Goal: Information Seeking & Learning: Learn about a topic

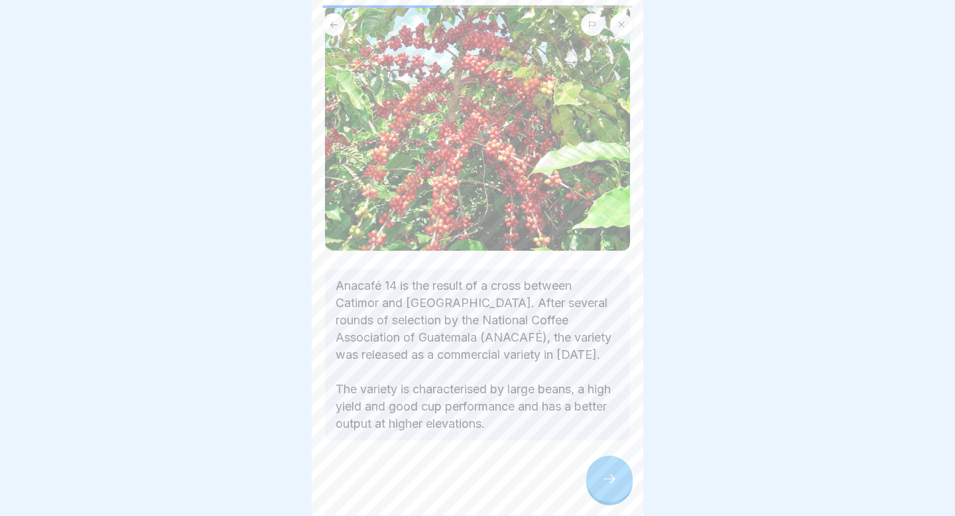
scroll to position [91, 0]
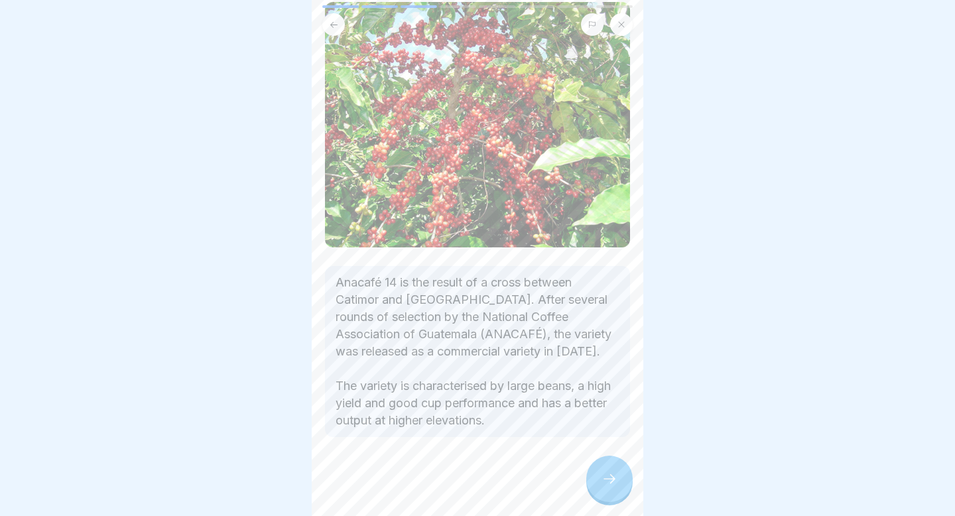
click at [609, 488] on div at bounding box center [609, 478] width 46 height 46
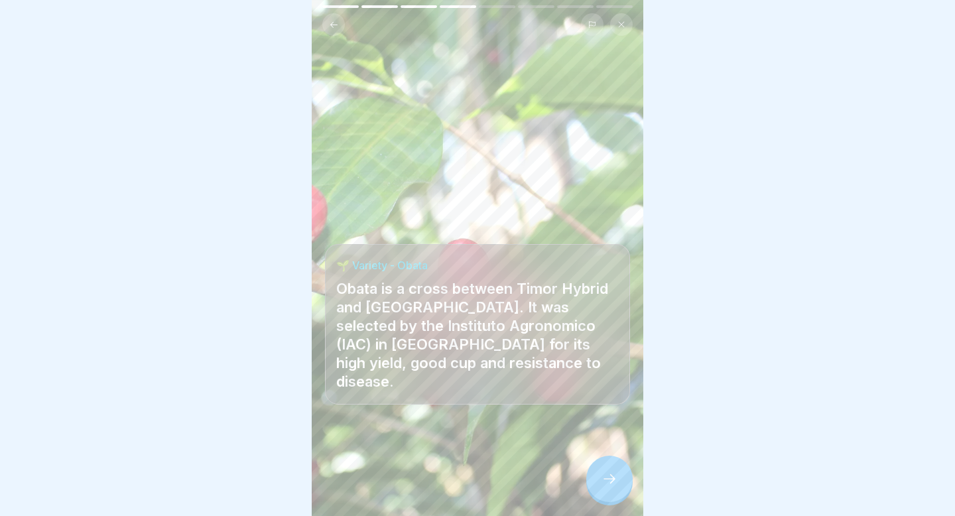
click at [609, 488] on div at bounding box center [609, 478] width 46 height 46
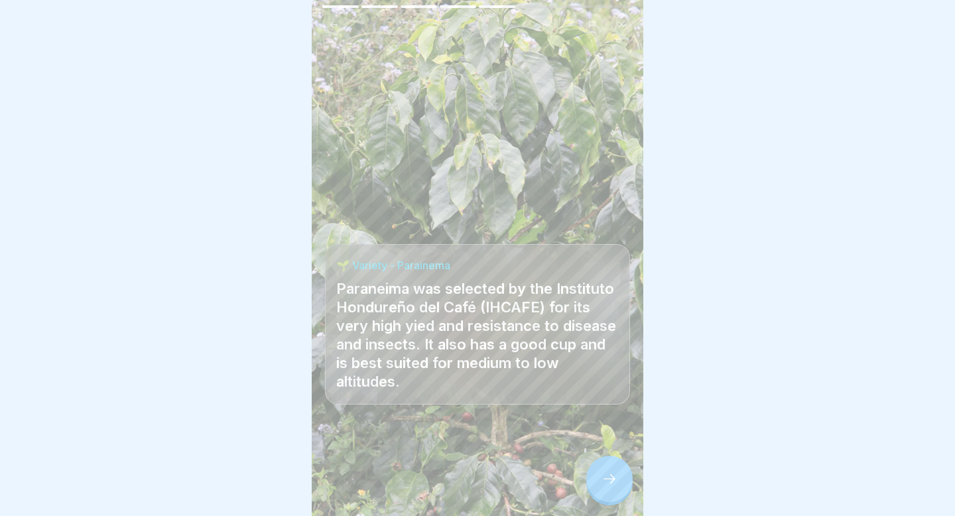
click at [609, 488] on div at bounding box center [609, 478] width 46 height 46
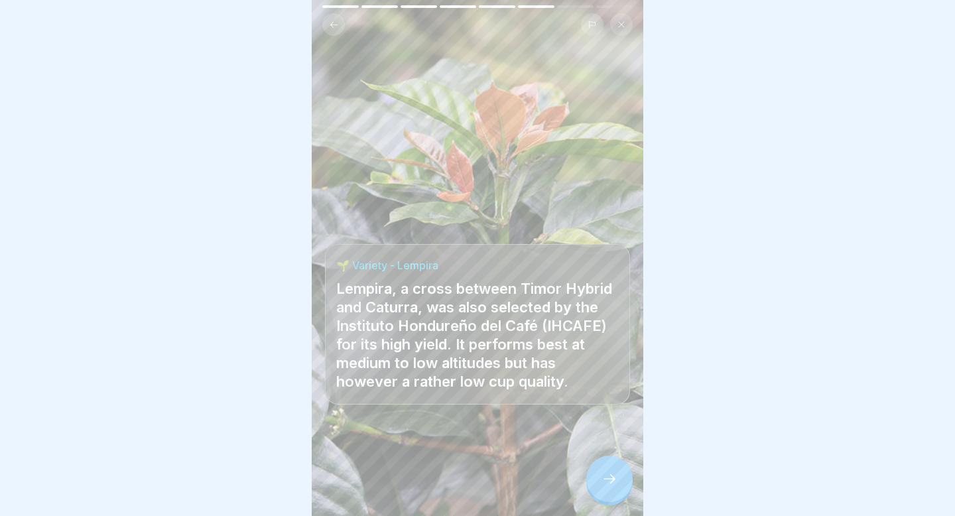
click at [609, 488] on div at bounding box center [609, 478] width 46 height 46
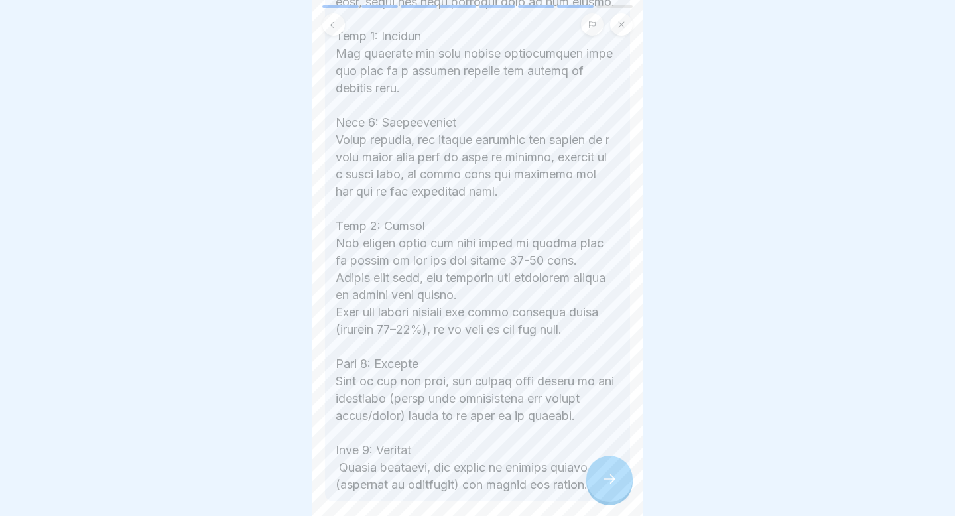
scroll to position [591, 0]
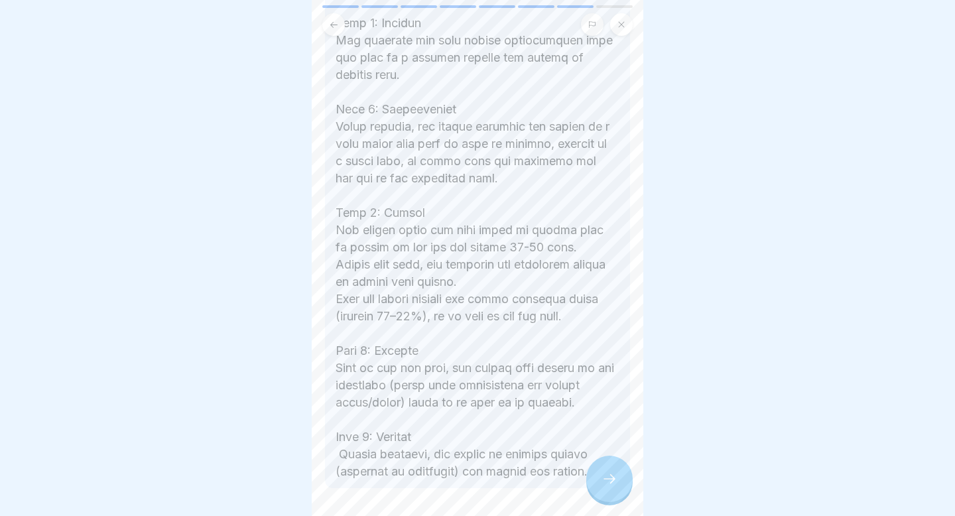
click at [590, 467] on div at bounding box center [609, 478] width 46 height 46
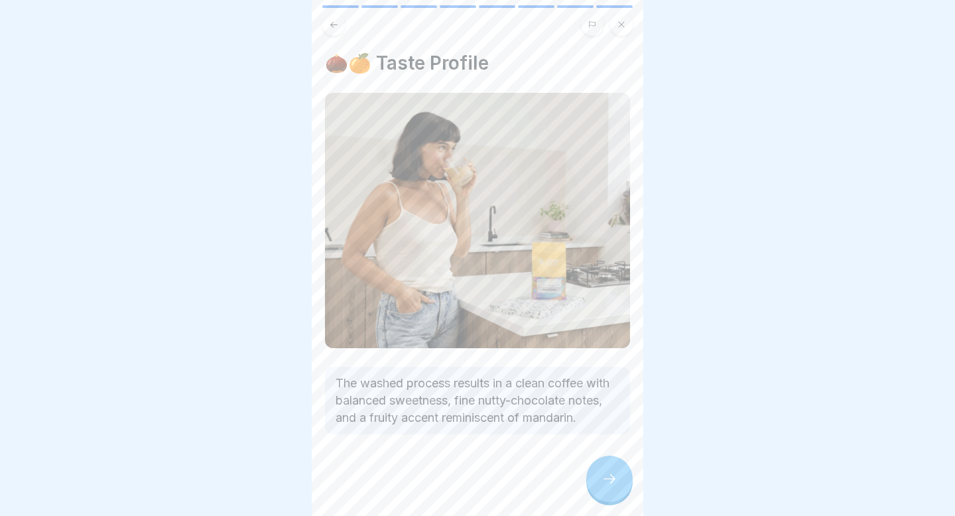
click at [590, 467] on div at bounding box center [609, 478] width 46 height 46
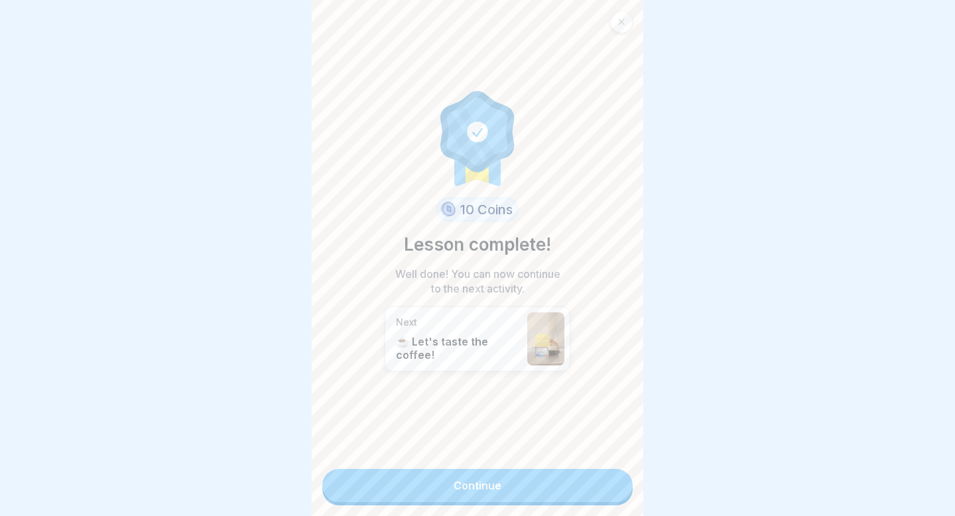
click at [563, 477] on link "Continue" at bounding box center [477, 485] width 310 height 33
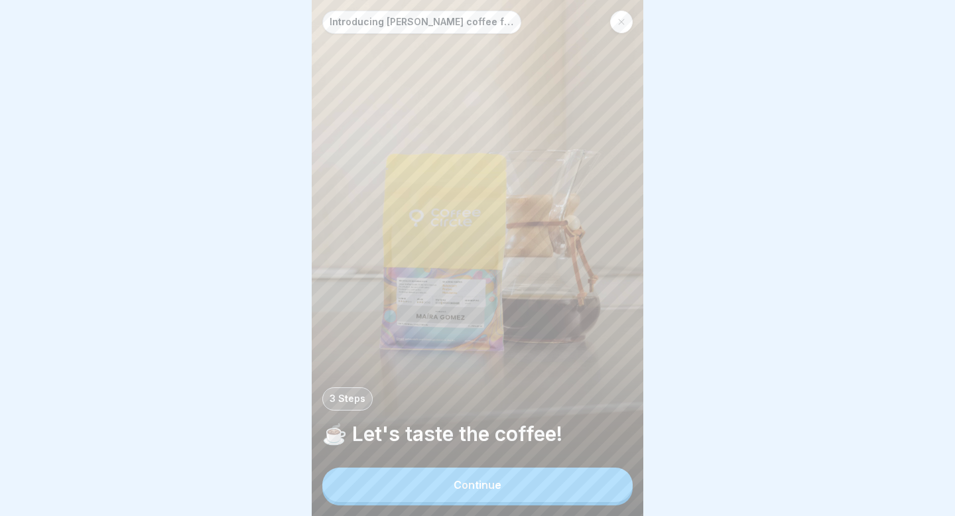
click at [522, 487] on button "Continue" at bounding box center [477, 484] width 310 height 34
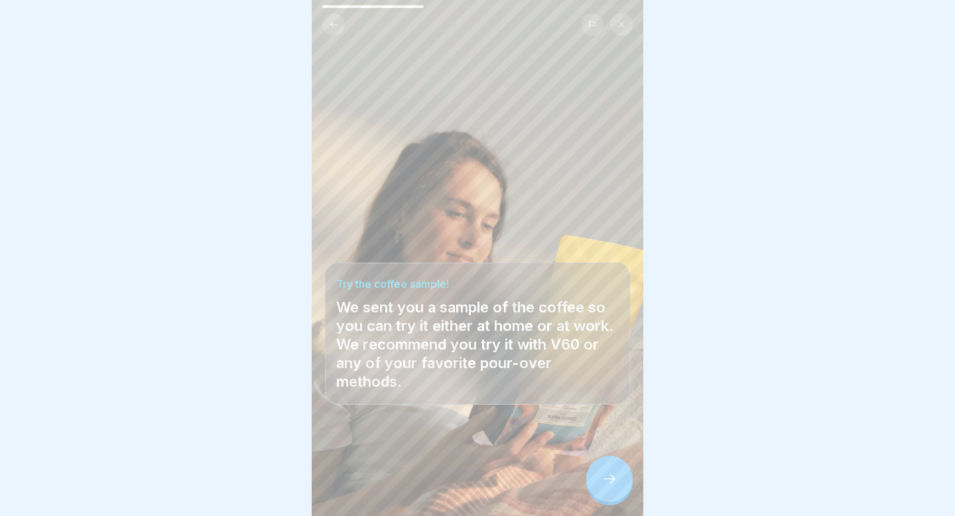
click at [618, 494] on div at bounding box center [609, 478] width 46 height 46
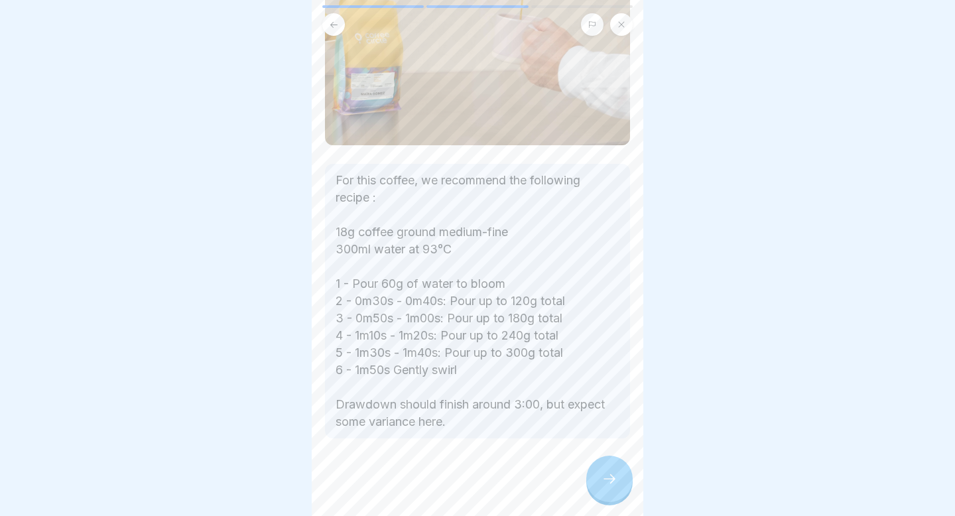
scroll to position [208, 0]
click at [608, 481] on icon at bounding box center [609, 479] width 16 height 16
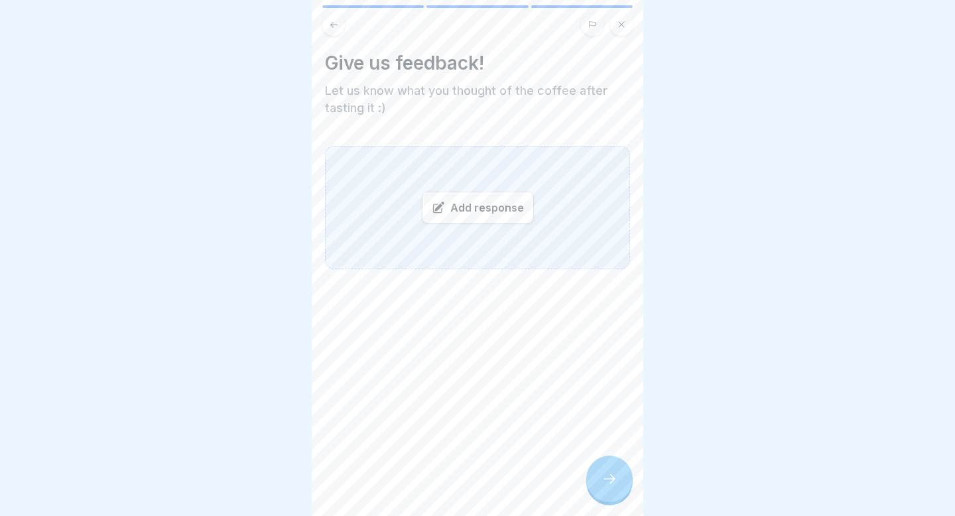
click at [603, 469] on div at bounding box center [609, 478] width 46 height 46
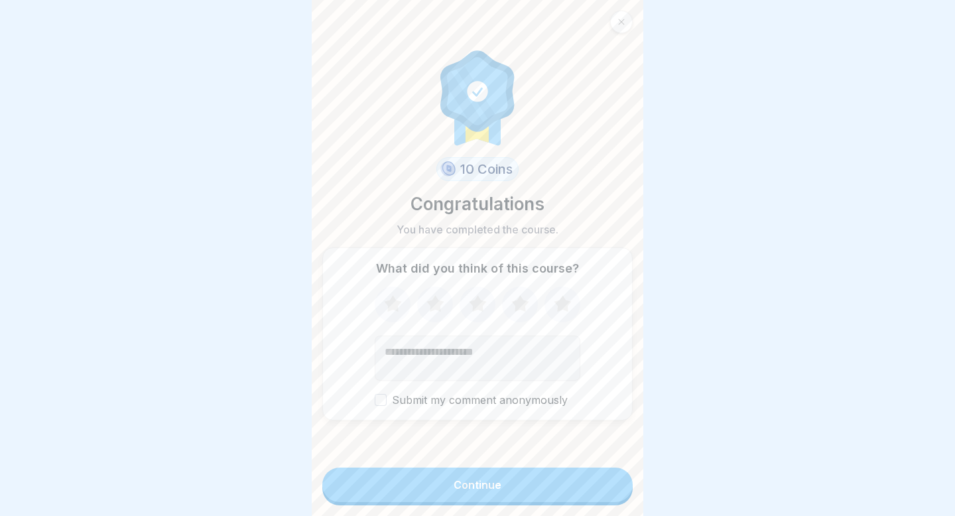
click at [566, 296] on icon at bounding box center [562, 304] width 35 height 34
click at [520, 473] on button "Continue" at bounding box center [477, 484] width 310 height 34
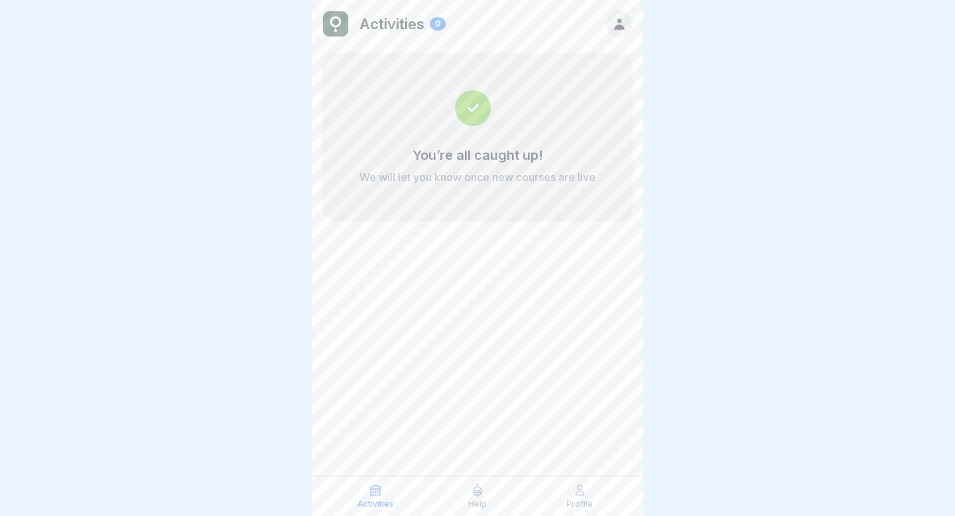
click at [375, 502] on p "Activities" at bounding box center [375, 503] width 36 height 9
click at [581, 501] on p "Profile" at bounding box center [579, 503] width 27 height 9
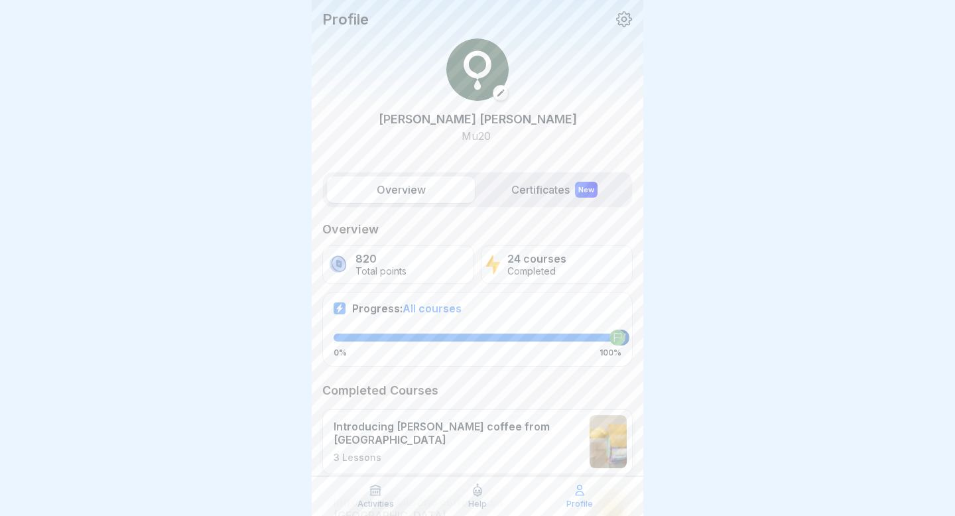
click at [475, 136] on p "Mu20" at bounding box center [478, 136] width 198 height 16
click at [498, 96] on icon at bounding box center [500, 92] width 9 height 9
click at [525, 268] on p "Completed" at bounding box center [536, 271] width 59 height 11
